Goal: Information Seeking & Learning: Learn about a topic

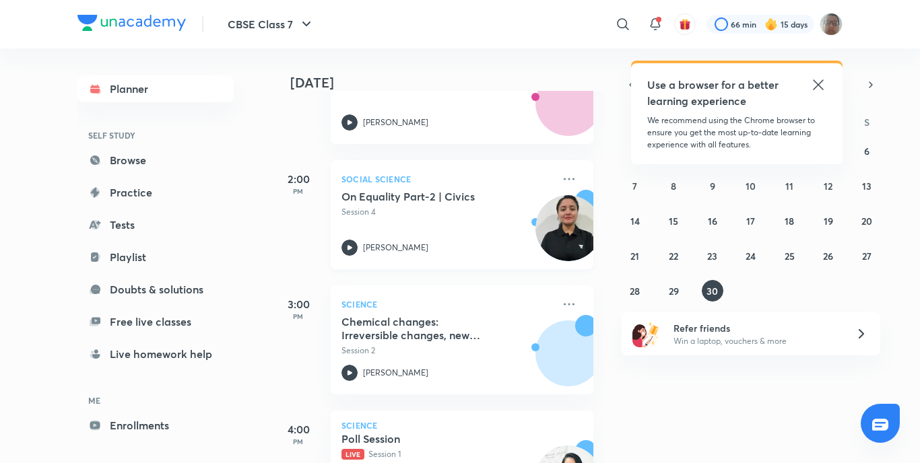
scroll to position [269, 0]
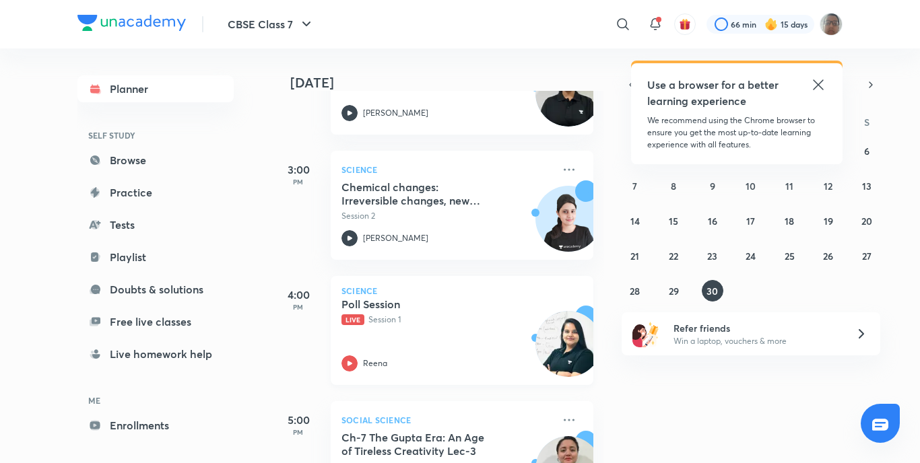
drag, startPoint x: 353, startPoint y: 355, endPoint x: 354, endPoint y: 362, distance: 6.8
click at [353, 356] on div "Poll Session Live Session 1 Reena" at bounding box center [448, 335] width 212 height 74
click at [357, 365] on icon at bounding box center [350, 364] width 16 height 16
click at [356, 365] on icon at bounding box center [350, 364] width 16 height 16
